Goal: Information Seeking & Learning: Get advice/opinions

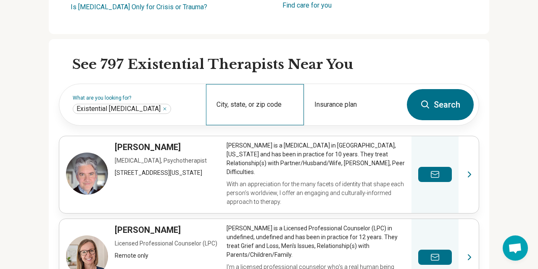
scroll to position [227, 0]
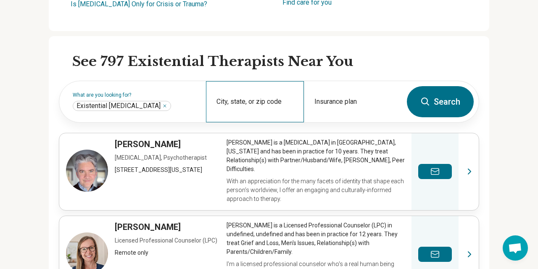
click at [267, 96] on div "City, state, or zip code" at bounding box center [255, 101] width 98 height 41
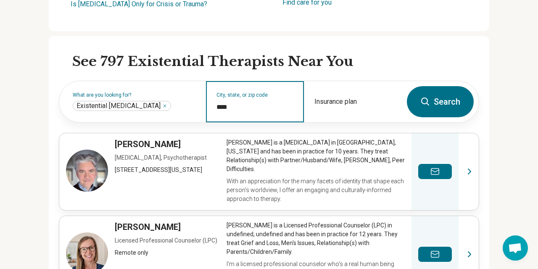
type input "*****"
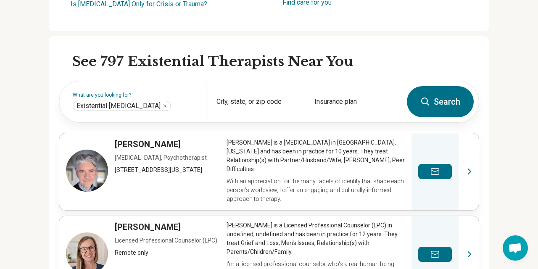
click at [451, 99] on button "Search" at bounding box center [440, 101] width 67 height 31
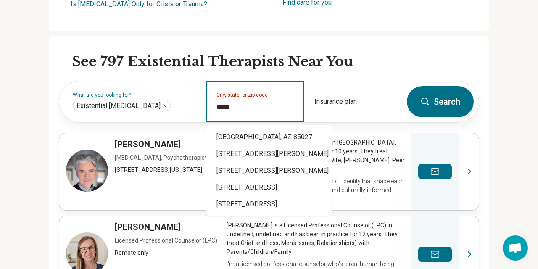
type input "*****"
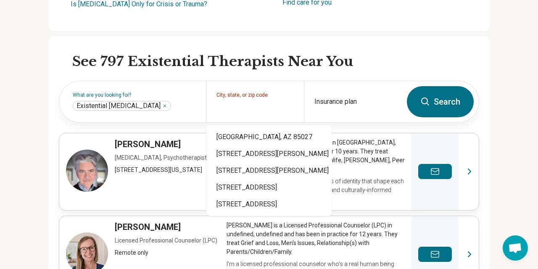
click at [447, 103] on button "Search" at bounding box center [440, 101] width 67 height 31
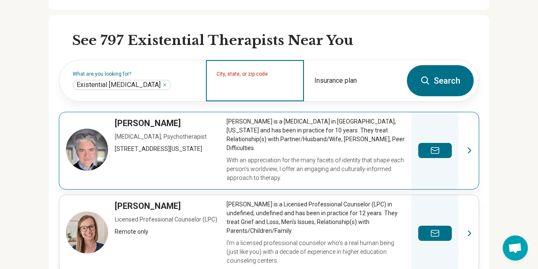
scroll to position [273, 0]
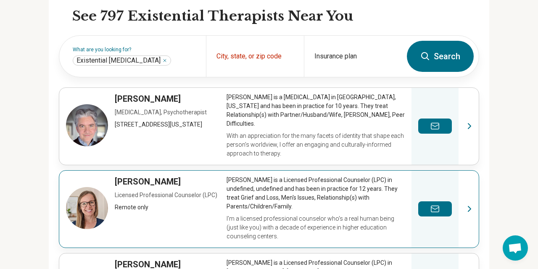
click at [260, 191] on link "View profile" at bounding box center [269, 209] width 420 height 77
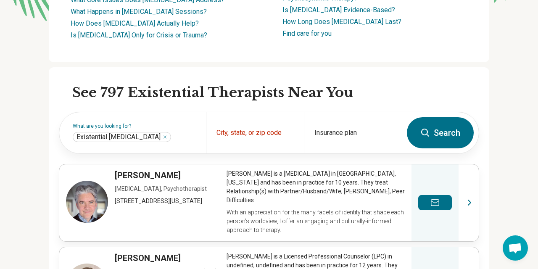
scroll to position [227, 0]
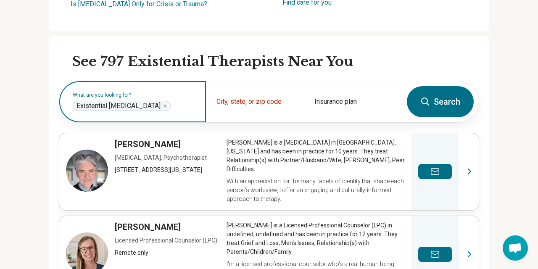
click at [162, 104] on icon "Remove" at bounding box center [164, 105] width 5 height 5
click at [156, 98] on label "What are you looking for?" at bounding box center [134, 95] width 123 height 5
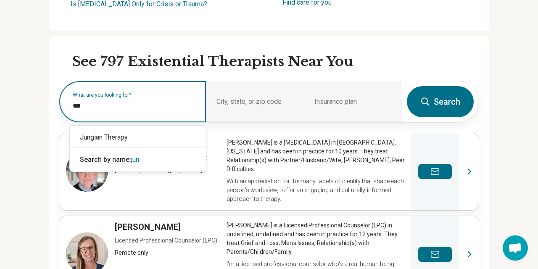
type input "****"
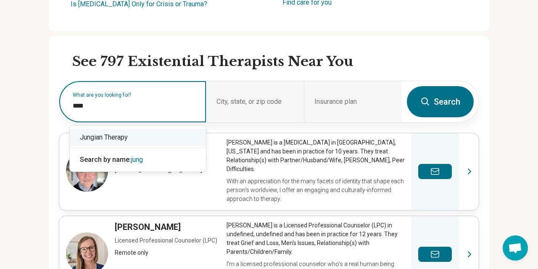
click at [156, 135] on div "Jungian Therapy" at bounding box center [138, 137] width 136 height 17
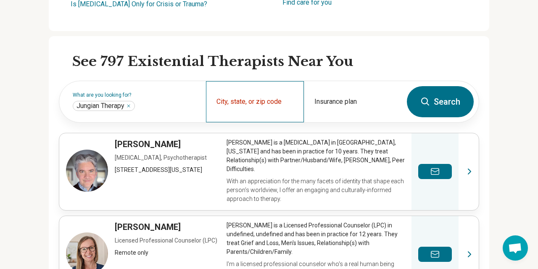
click at [265, 100] on div "City, state, or zip code" at bounding box center [255, 101] width 98 height 41
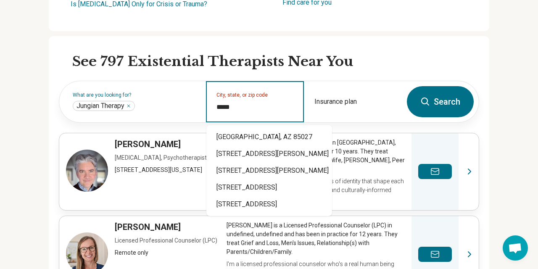
type input "*****"
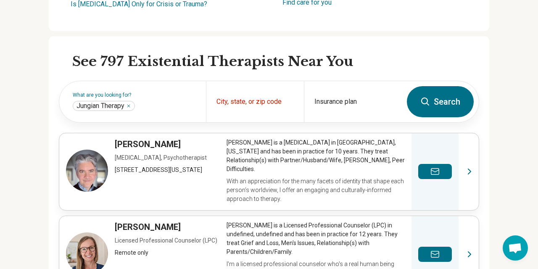
click at [430, 99] on icon at bounding box center [426, 102] width 10 height 10
click at [434, 105] on button "Search" at bounding box center [440, 101] width 67 height 31
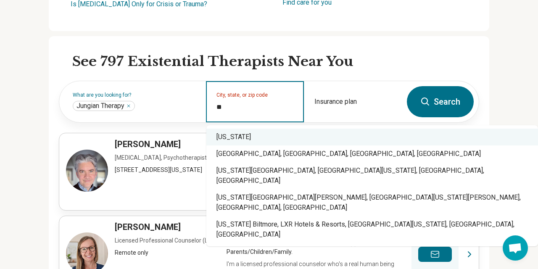
click at [233, 140] on div "[US_STATE]" at bounding box center [373, 137] width 332 height 17
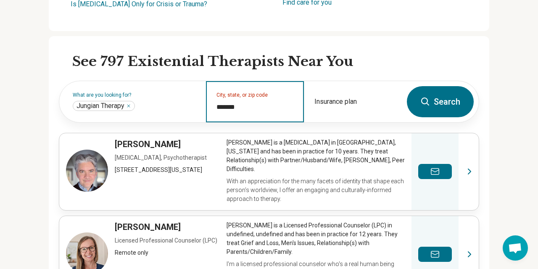
type input "*******"
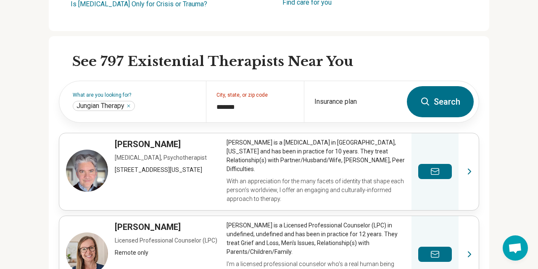
click at [426, 98] on icon at bounding box center [425, 102] width 8 height 8
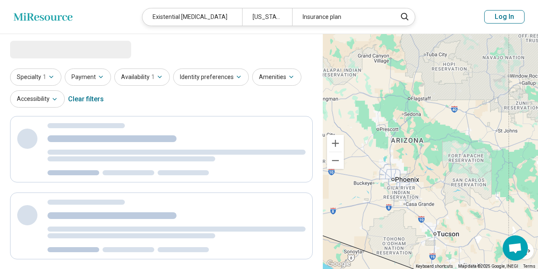
select select "***"
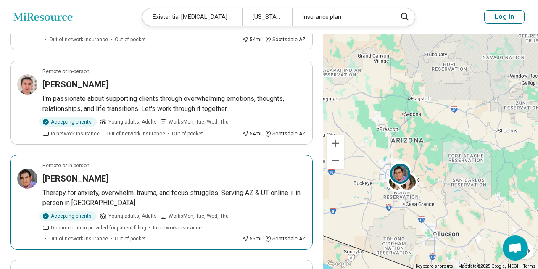
scroll to position [636, 0]
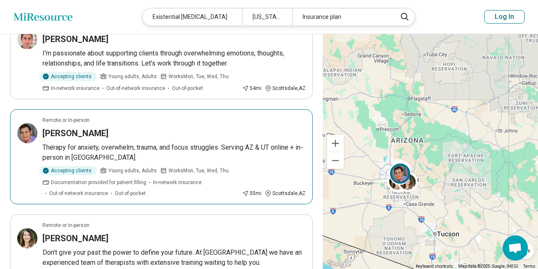
click at [61, 127] on h3 "Cordell Pearson" at bounding box center [75, 133] width 66 height 12
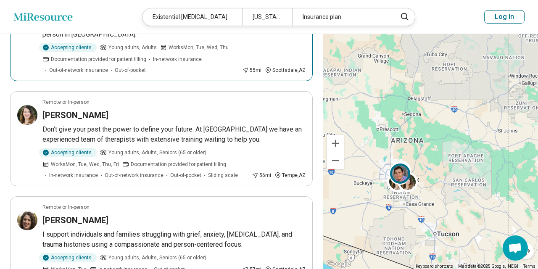
scroll to position [772, 0]
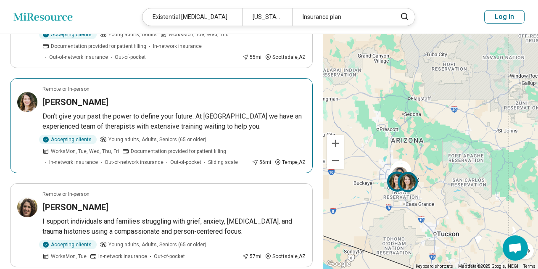
click at [90, 96] on h3 "Katherine Kandaris-Weiner" at bounding box center [75, 102] width 66 height 12
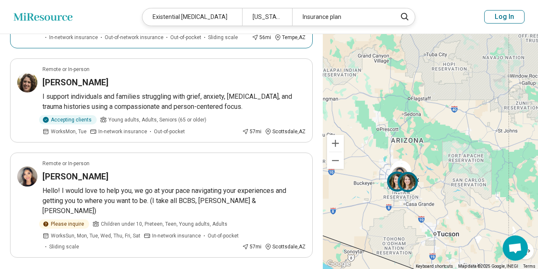
scroll to position [909, 0]
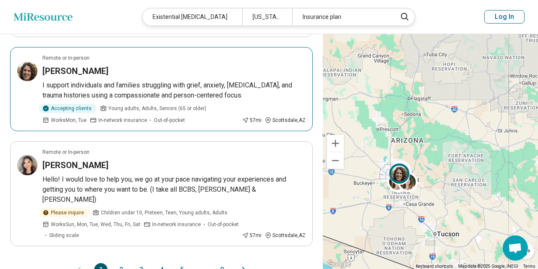
click at [93, 65] on h3 "Ashley Estabrook" at bounding box center [75, 71] width 66 height 12
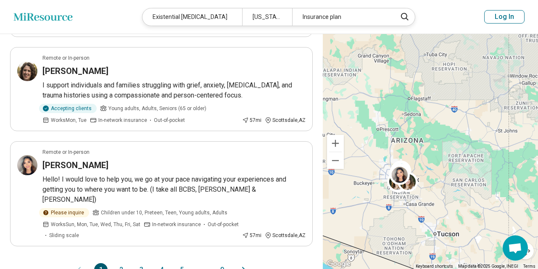
click at [119, 263] on button "2" at bounding box center [120, 269] width 13 height 13
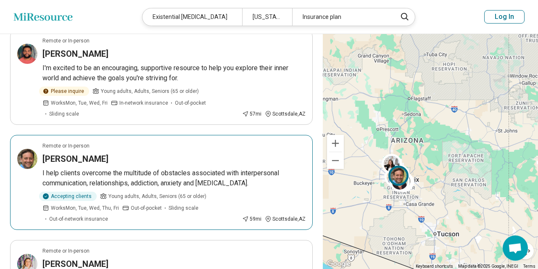
scroll to position [0, 0]
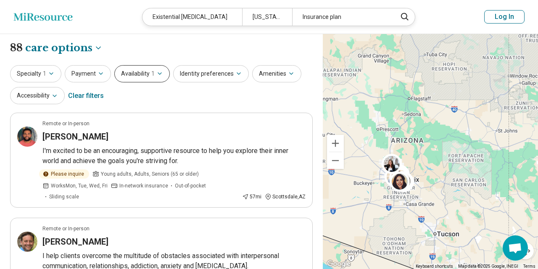
click at [156, 74] on icon "button" at bounding box center [159, 73] width 7 height 7
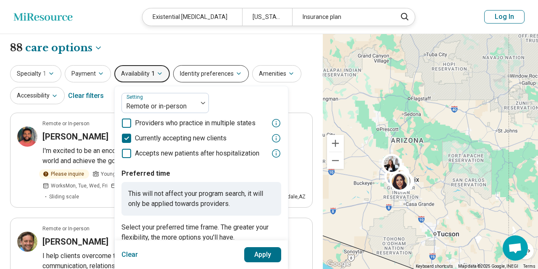
click at [236, 72] on icon "button" at bounding box center [239, 73] width 7 height 7
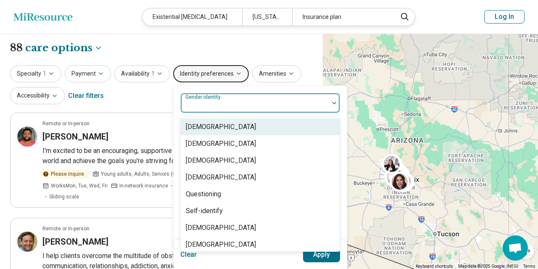
click at [323, 103] on div at bounding box center [254, 107] width 141 height 12
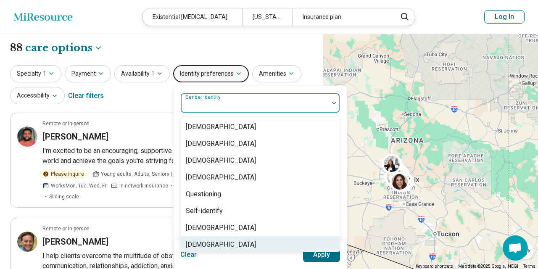
click at [241, 241] on div "Transgender Woman" at bounding box center [221, 245] width 70 height 10
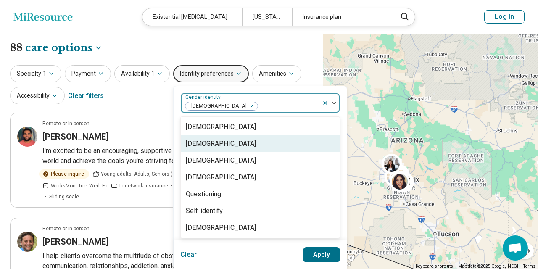
click at [225, 144] on div "[DEMOGRAPHIC_DATA]" at bounding box center [221, 144] width 70 height 10
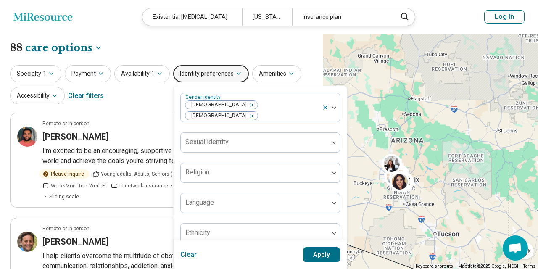
click at [317, 254] on button "Apply" at bounding box center [321, 254] width 37 height 15
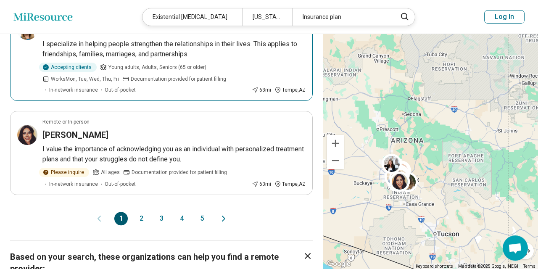
scroll to position [949, 0]
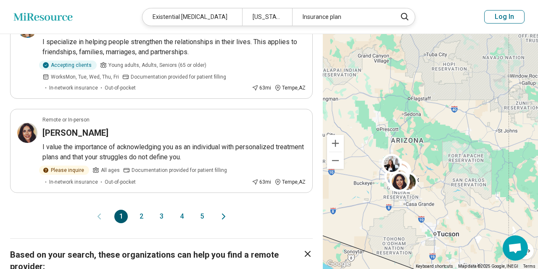
click at [145, 210] on button "2" at bounding box center [141, 216] width 13 height 13
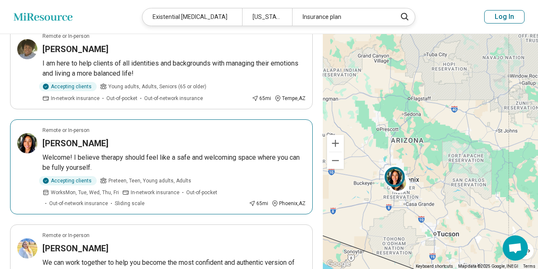
scroll to position [0, 0]
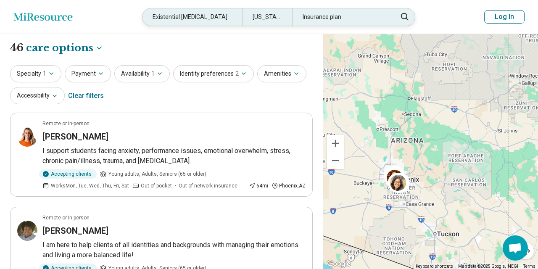
click at [191, 19] on div "Existential [MEDICAL_DATA]" at bounding box center [193, 16] width 100 height 17
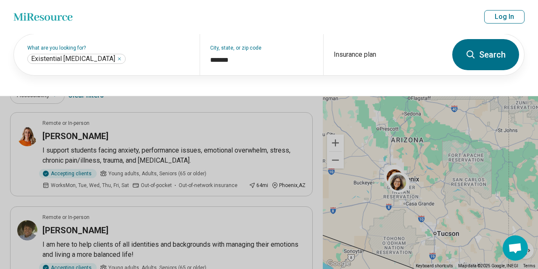
click at [478, 54] on button "Search" at bounding box center [486, 54] width 67 height 31
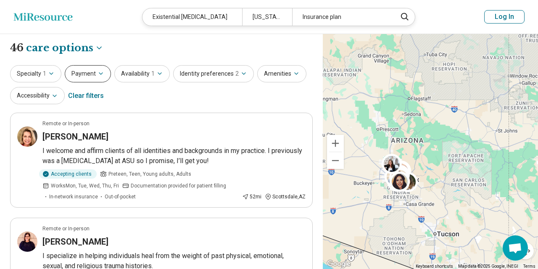
click at [98, 76] on icon "button" at bounding box center [101, 73] width 7 height 7
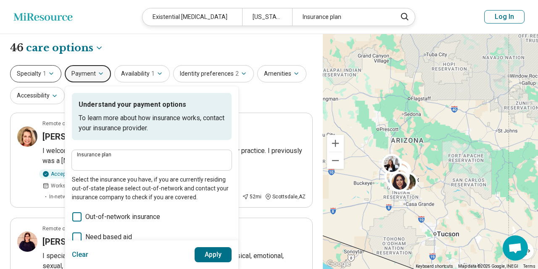
click at [51, 74] on icon "button" at bounding box center [51, 74] width 3 height 2
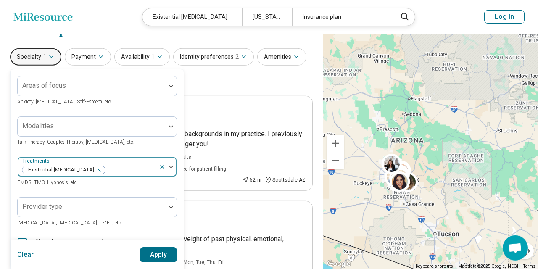
click at [170, 185] on div "Treatments Existential Psychotherapy EMDR, TMS, Hypnosis, etc." at bounding box center [97, 172] width 160 height 30
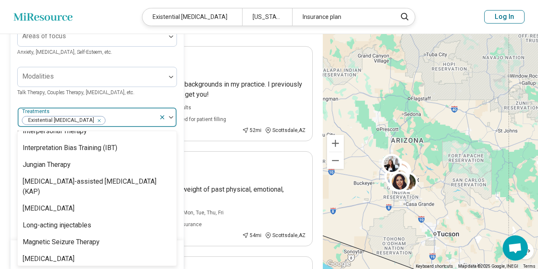
scroll to position [1007, 0]
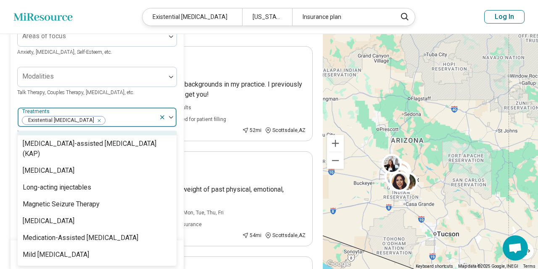
click at [105, 135] on div "Jungian Therapy" at bounding box center [97, 127] width 159 height 17
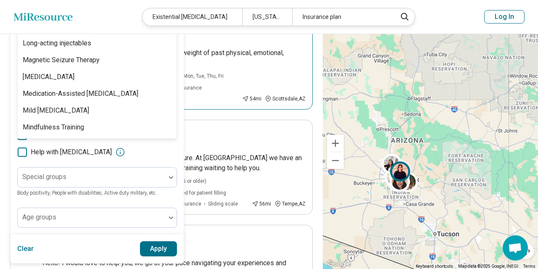
scroll to position [203, 0]
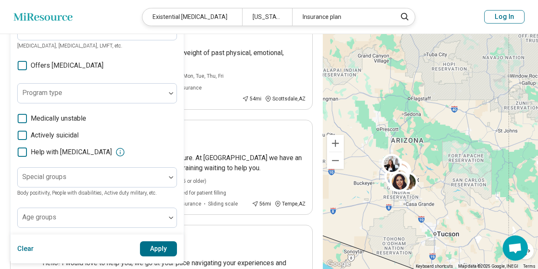
click at [148, 244] on button "Apply" at bounding box center [158, 248] width 37 height 15
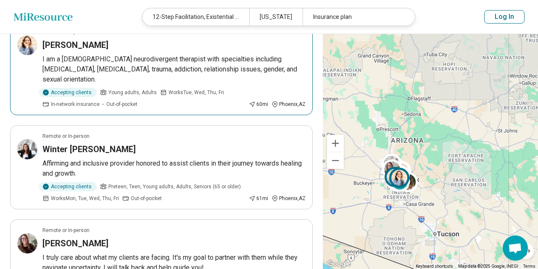
scroll to position [636, 0]
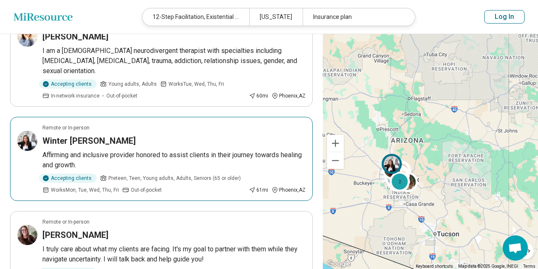
click at [97, 135] on h3 "Winter Groeschl" at bounding box center [88, 141] width 93 height 12
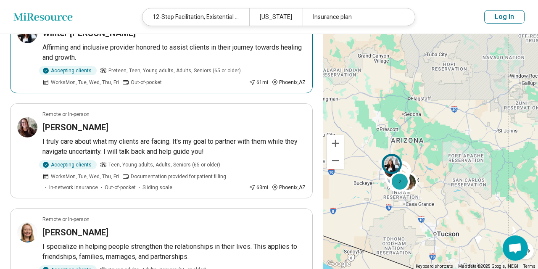
scroll to position [772, 0]
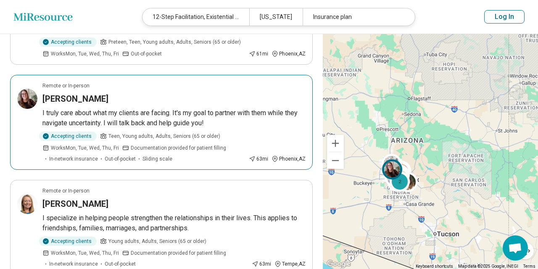
click at [66, 108] on p "I truly care about what my clients are facing. It's my goal to partner with the…" at bounding box center [173, 118] width 263 height 20
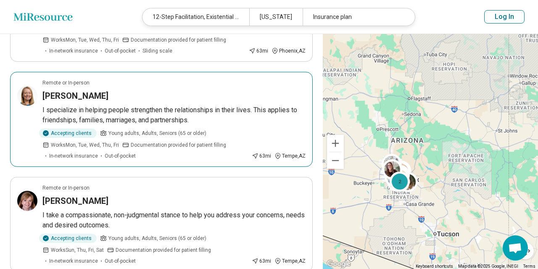
scroll to position [909, 0]
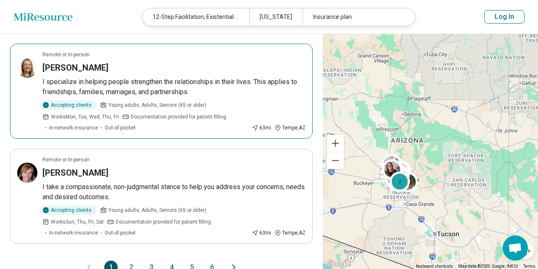
click at [75, 77] on p "I specialize in helping people strengthen the relationships in their lives. Thi…" at bounding box center [173, 87] width 263 height 20
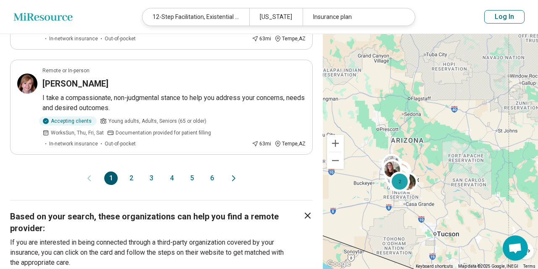
scroll to position [999, 0]
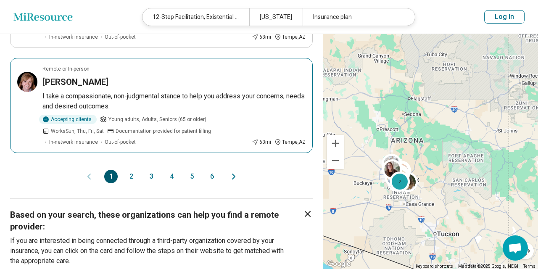
click at [68, 76] on h3 "Mary Filippone" at bounding box center [75, 82] width 66 height 12
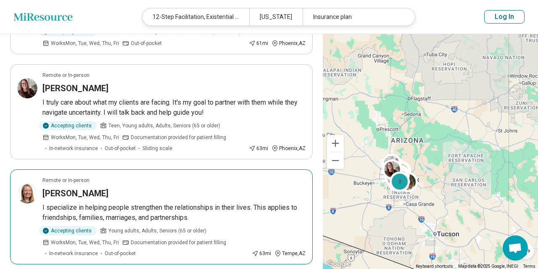
scroll to position [772, 0]
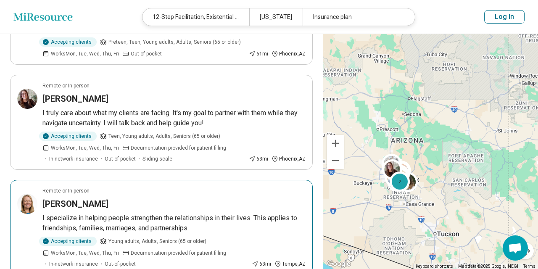
click at [130, 213] on p "I specialize in helping people strengthen the relationships in their lives. Thi…" at bounding box center [173, 223] width 263 height 20
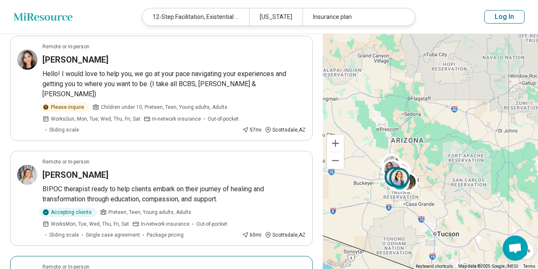
scroll to position [363, 0]
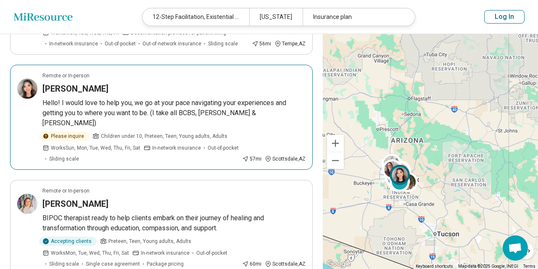
click at [126, 103] on p "Hello! I would love to help you, we go at your pace navigating your experiences…" at bounding box center [173, 113] width 263 height 30
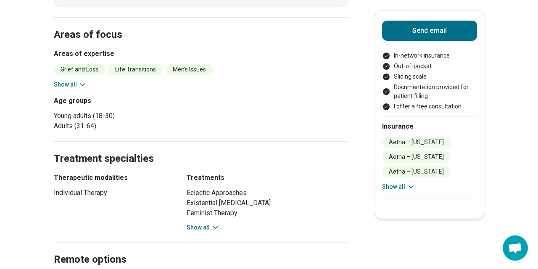
scroll to position [409, 0]
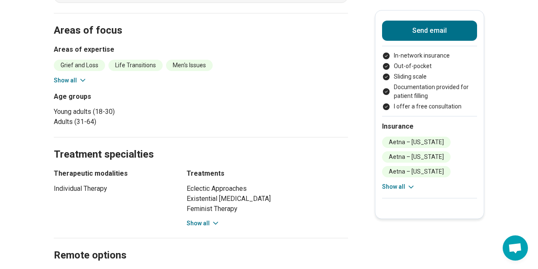
click at [212, 219] on icon at bounding box center [216, 223] width 8 height 8
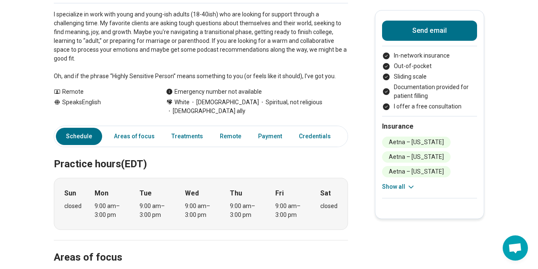
scroll to position [0, 0]
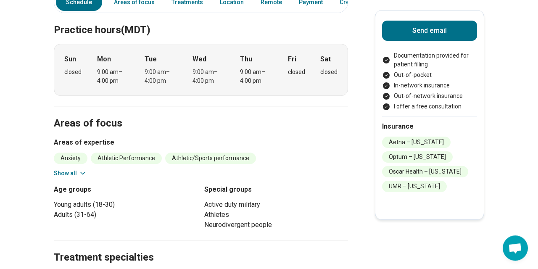
scroll to position [273, 0]
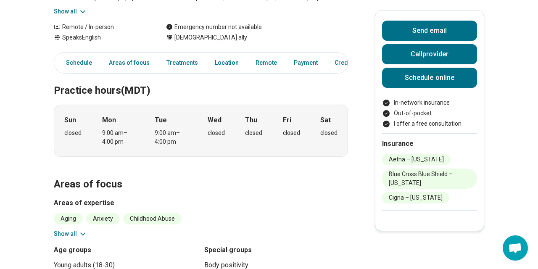
scroll to position [227, 0]
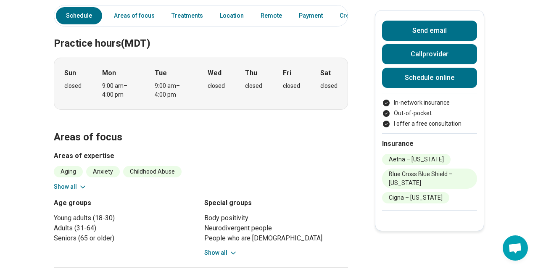
click at [226, 249] on button "Show all" at bounding box center [220, 253] width 33 height 9
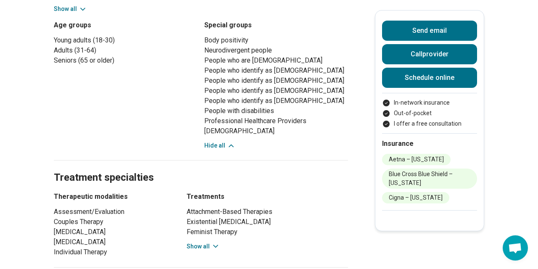
scroll to position [409, 0]
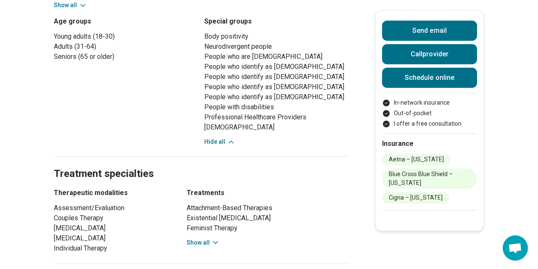
click at [189, 239] on button "Show all" at bounding box center [203, 243] width 33 height 9
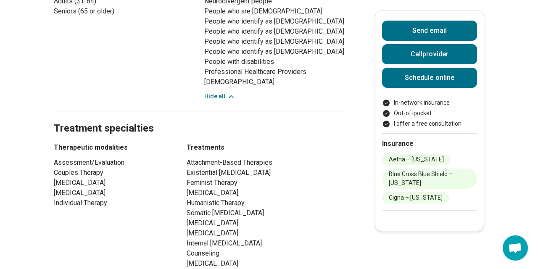
scroll to position [318, 0]
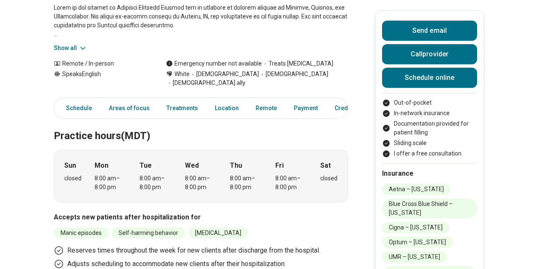
scroll to position [136, 0]
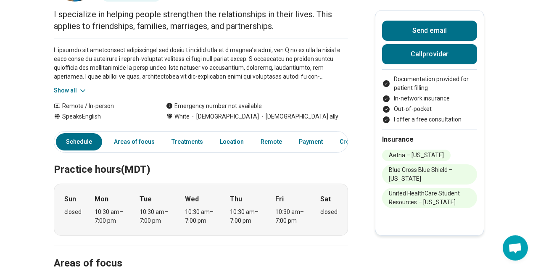
scroll to position [91, 0]
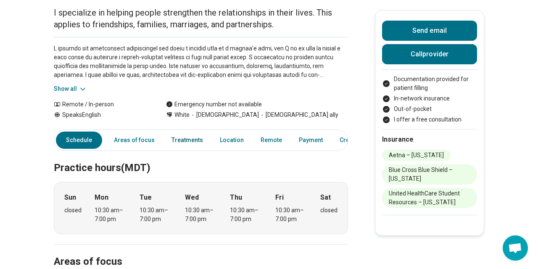
click at [178, 137] on link "Treatments" at bounding box center [188, 140] width 42 height 17
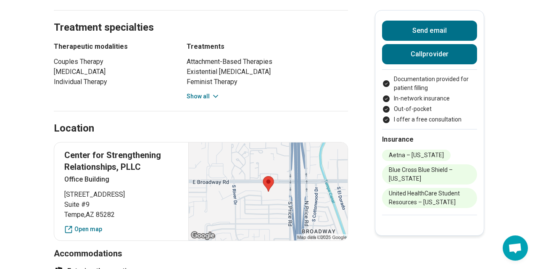
scroll to position [480, 0]
click at [209, 95] on button "Show all" at bounding box center [203, 96] width 33 height 9
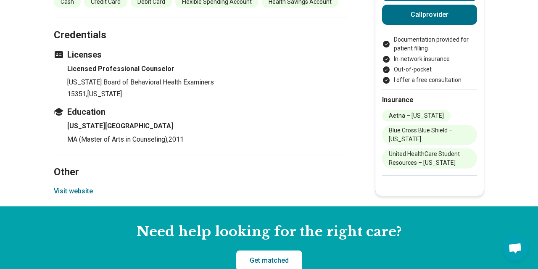
scroll to position [1161, 0]
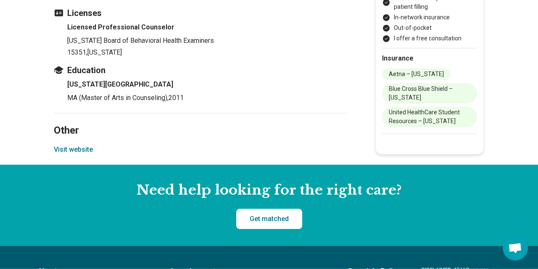
click at [80, 155] on button "Visit website" at bounding box center [73, 150] width 39 height 10
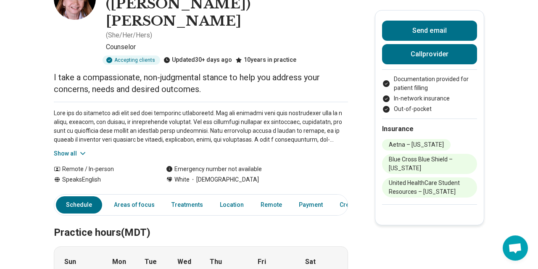
scroll to position [91, 0]
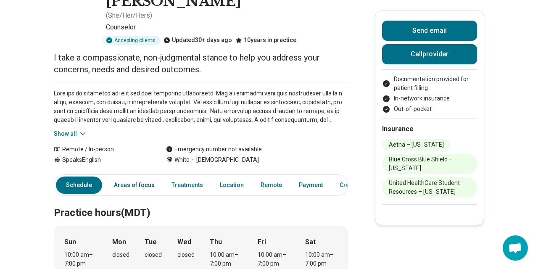
click at [135, 177] on link "Areas of focus" at bounding box center [134, 185] width 51 height 17
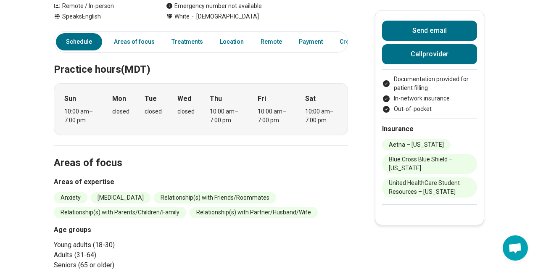
scroll to position [143, 0]
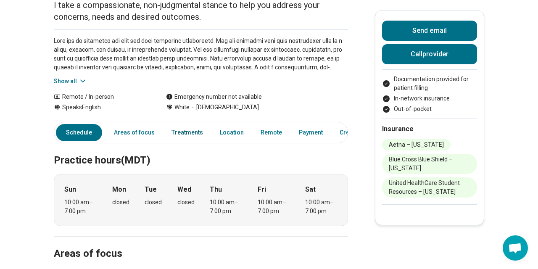
click at [179, 124] on link "Treatments" at bounding box center [188, 132] width 42 height 17
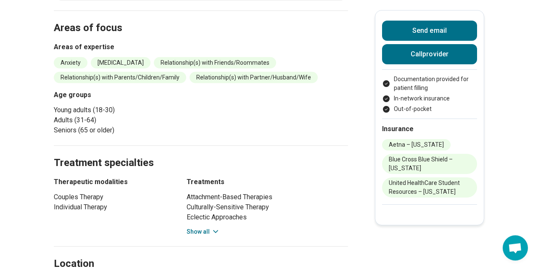
scroll to position [324, 0]
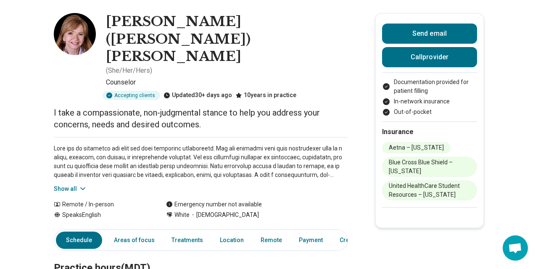
scroll to position [0, 0]
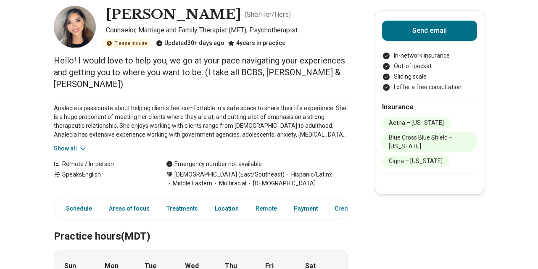
scroll to position [136, 0]
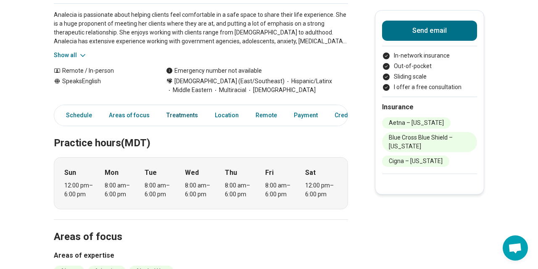
click at [182, 107] on link "Treatments" at bounding box center [183, 115] width 42 height 17
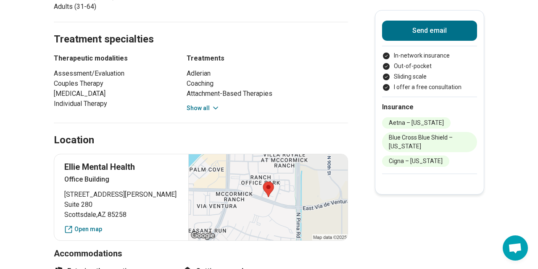
scroll to position [488, 0]
click at [211, 113] on div "Location" at bounding box center [201, 130] width 294 height 34
click at [214, 107] on icon at bounding box center [216, 108] width 4 height 2
